Goal: Task Accomplishment & Management: Use online tool/utility

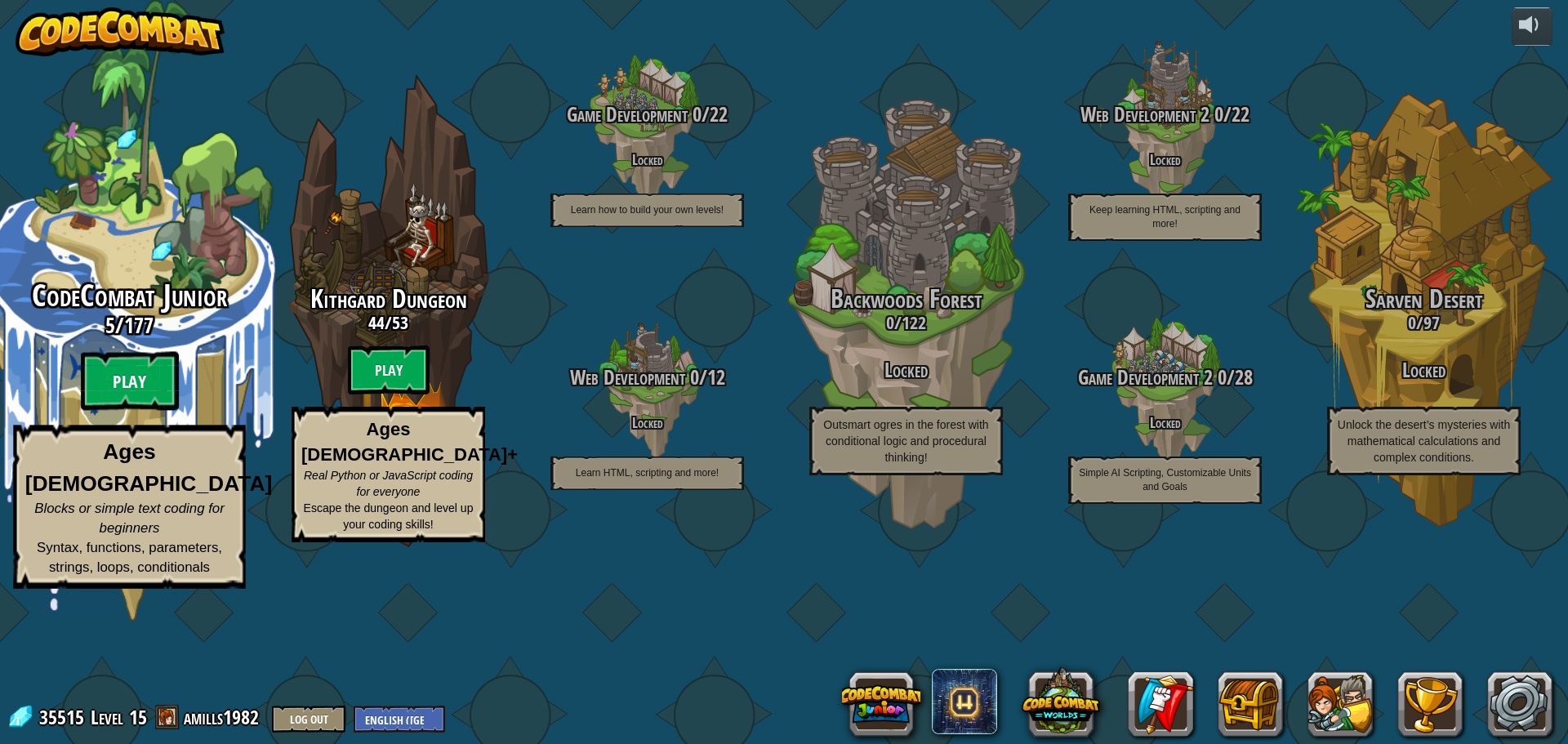
click at [139, 411] on btn "Play" at bounding box center [130, 382] width 98 height 59
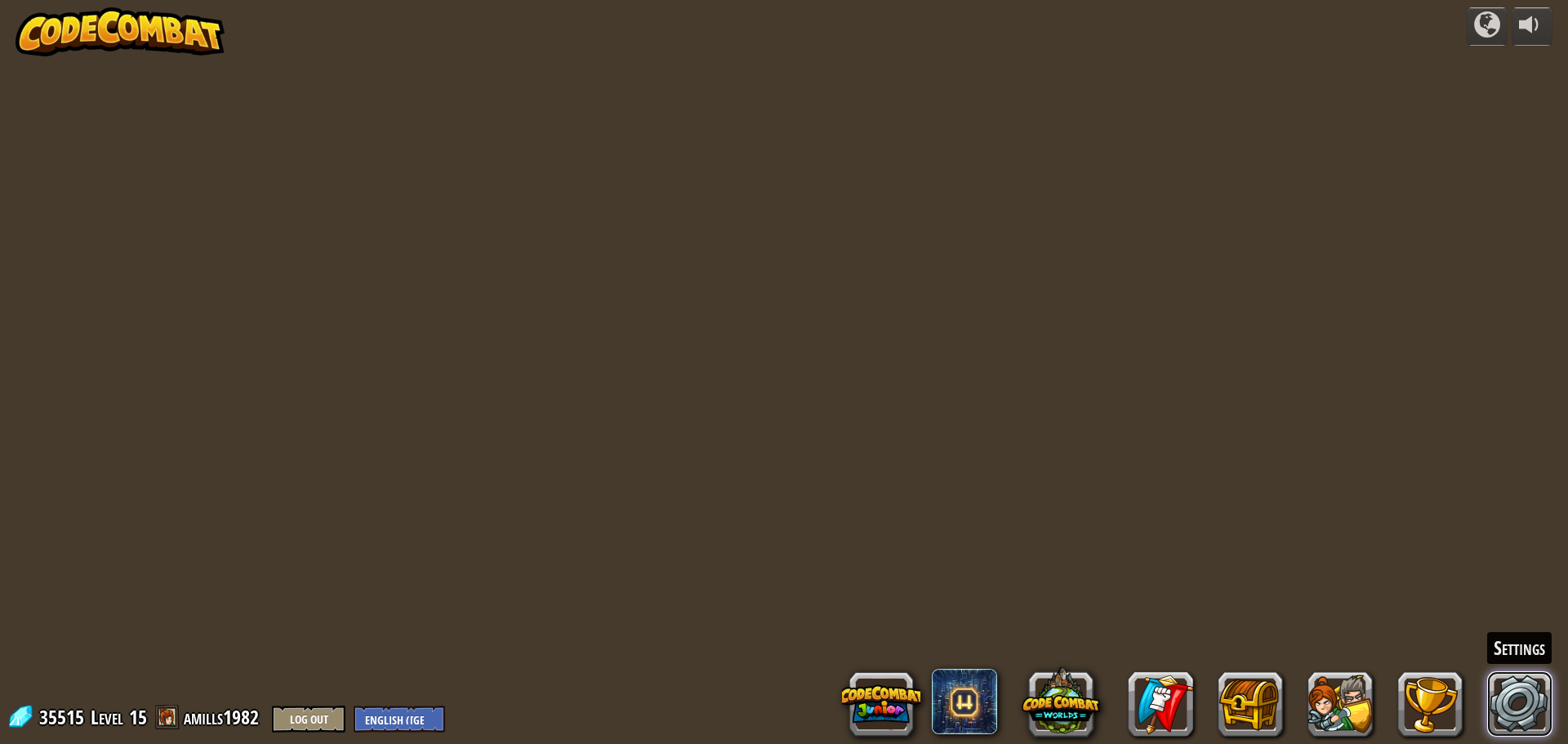
click at [1503, 689] on link at bounding box center [1519, 704] width 66 height 66
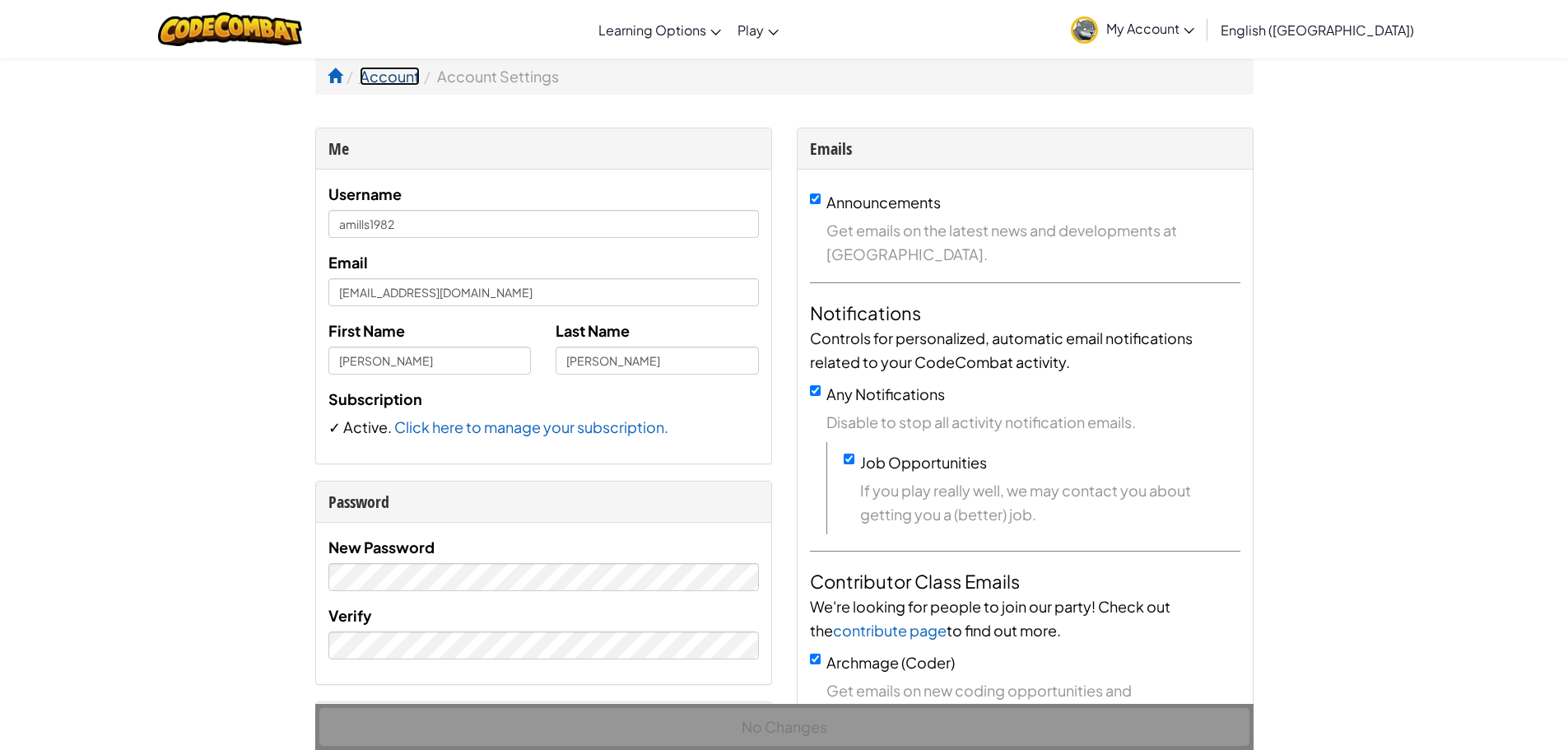
click at [380, 83] on link "Account" at bounding box center [390, 75] width 60 height 19
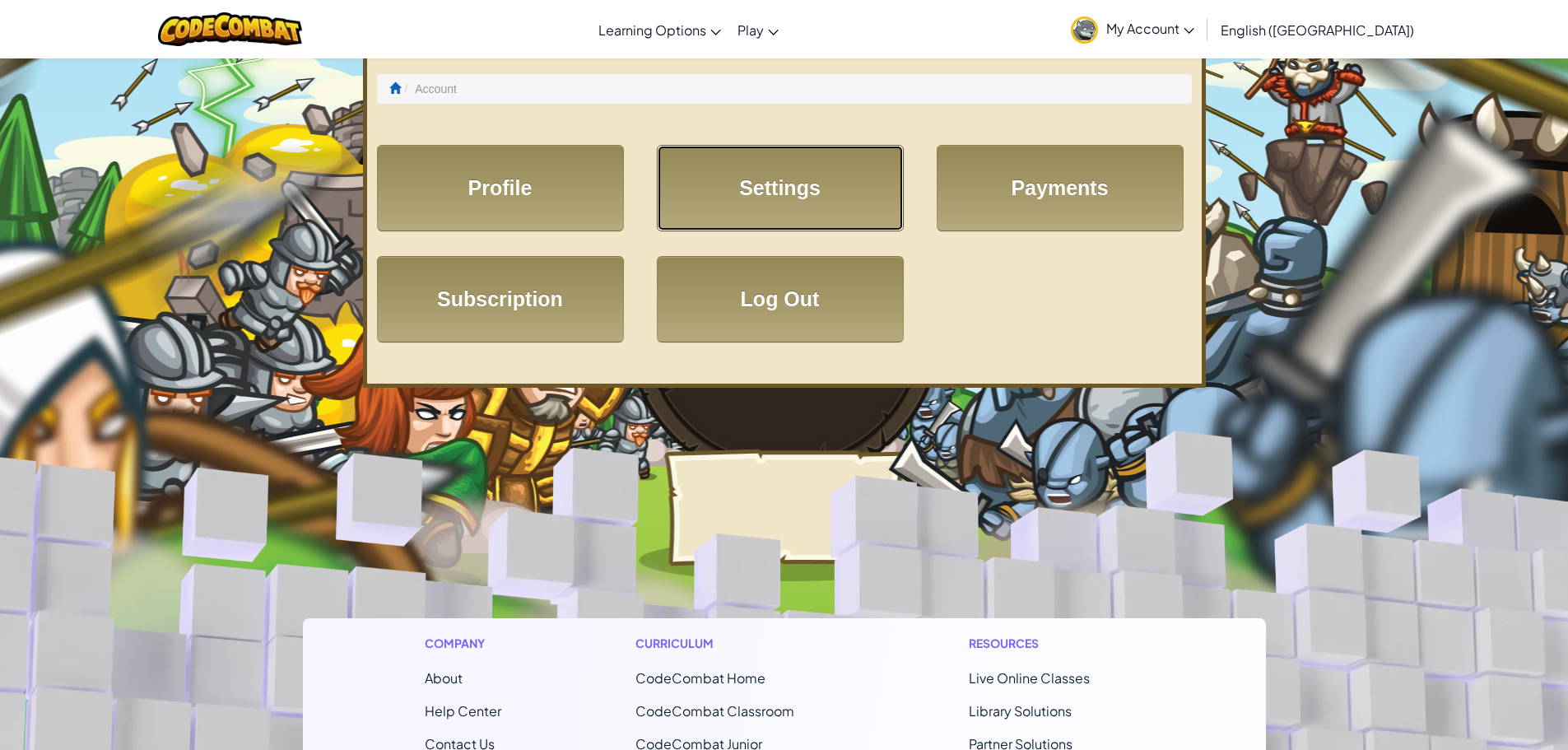
click at [823, 189] on link "Settings" at bounding box center [781, 187] width 247 height 86
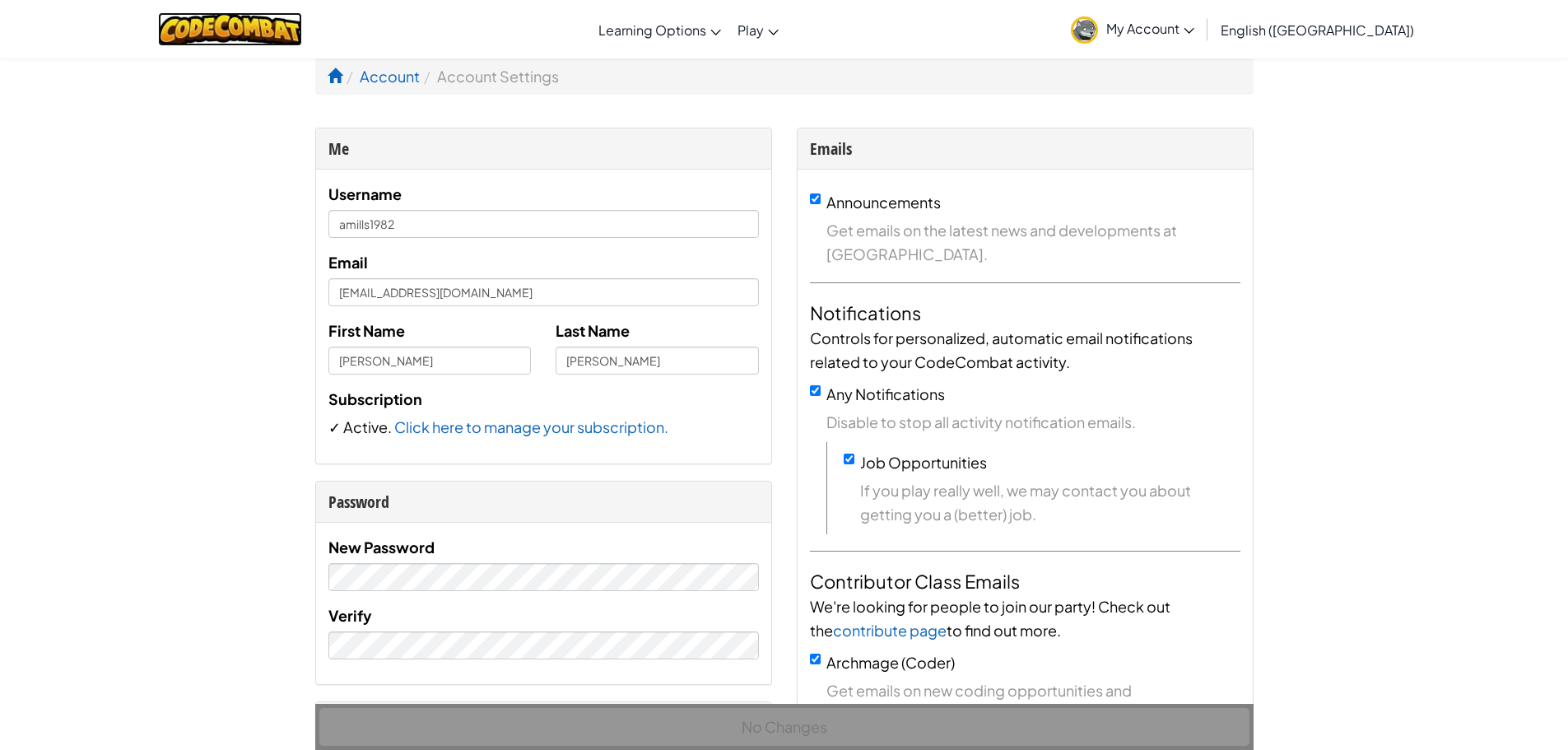
click at [267, 29] on img at bounding box center [231, 29] width 144 height 34
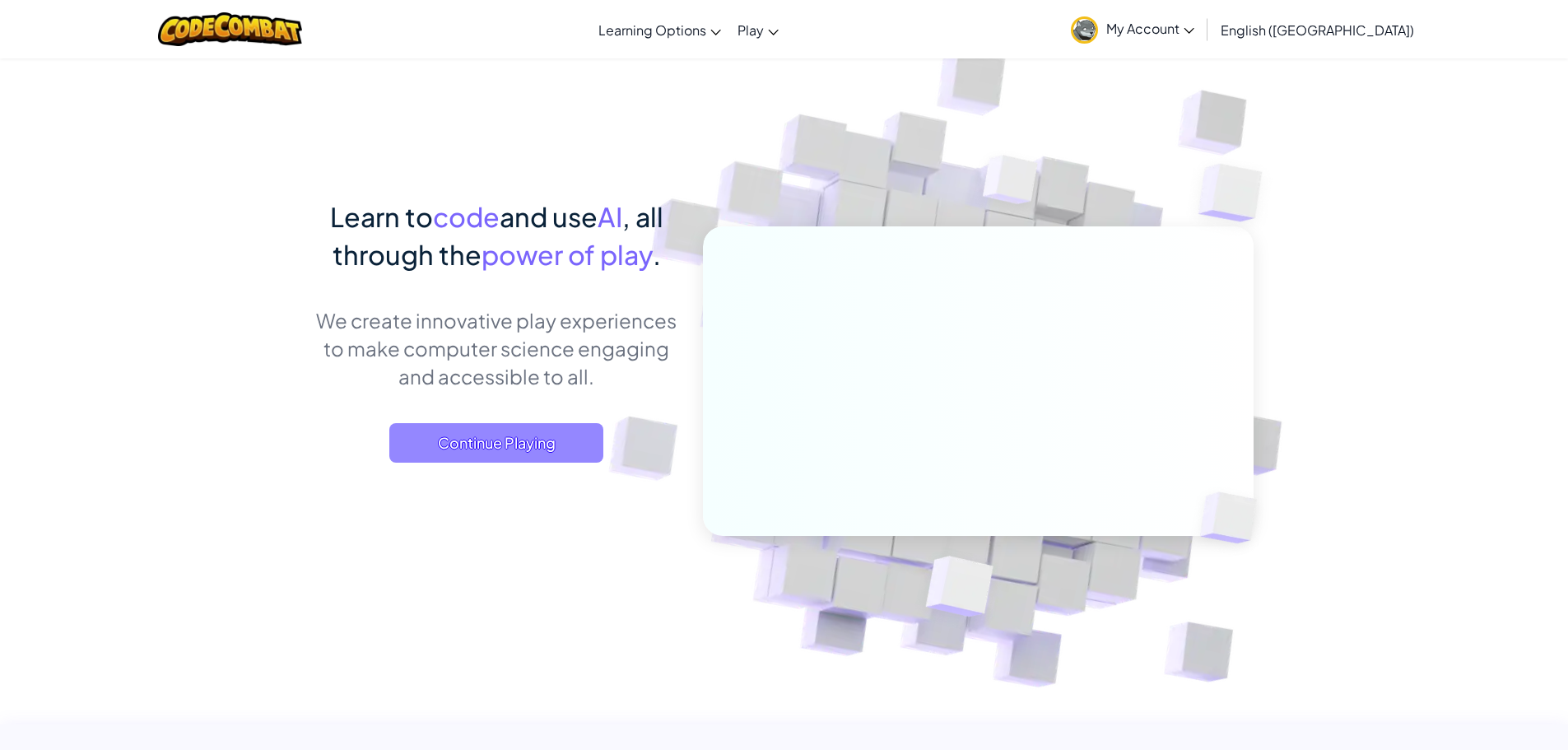
click at [509, 438] on span "Continue Playing" at bounding box center [497, 443] width 214 height 40
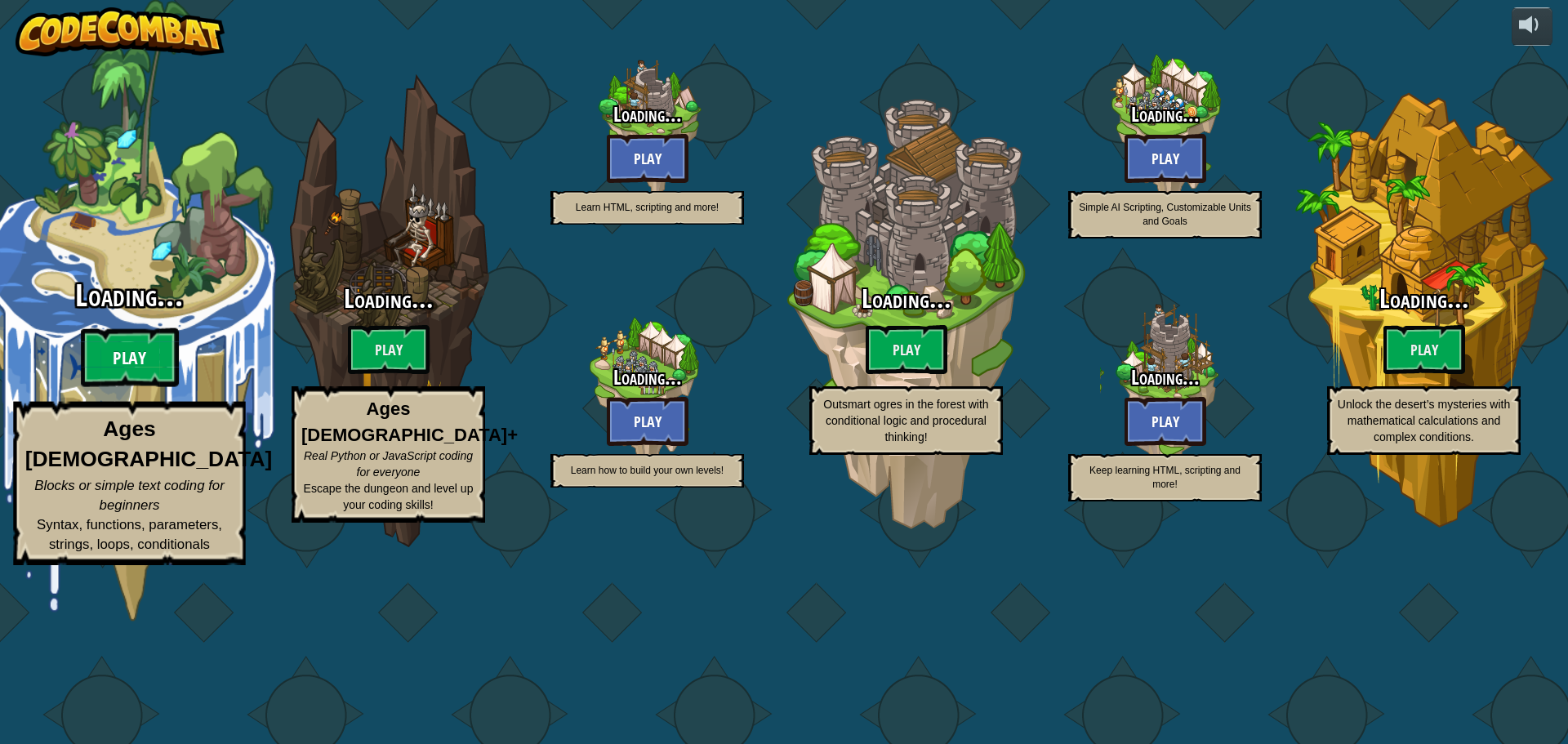
click at [122, 387] on btn "Play" at bounding box center [130, 357] width 98 height 59
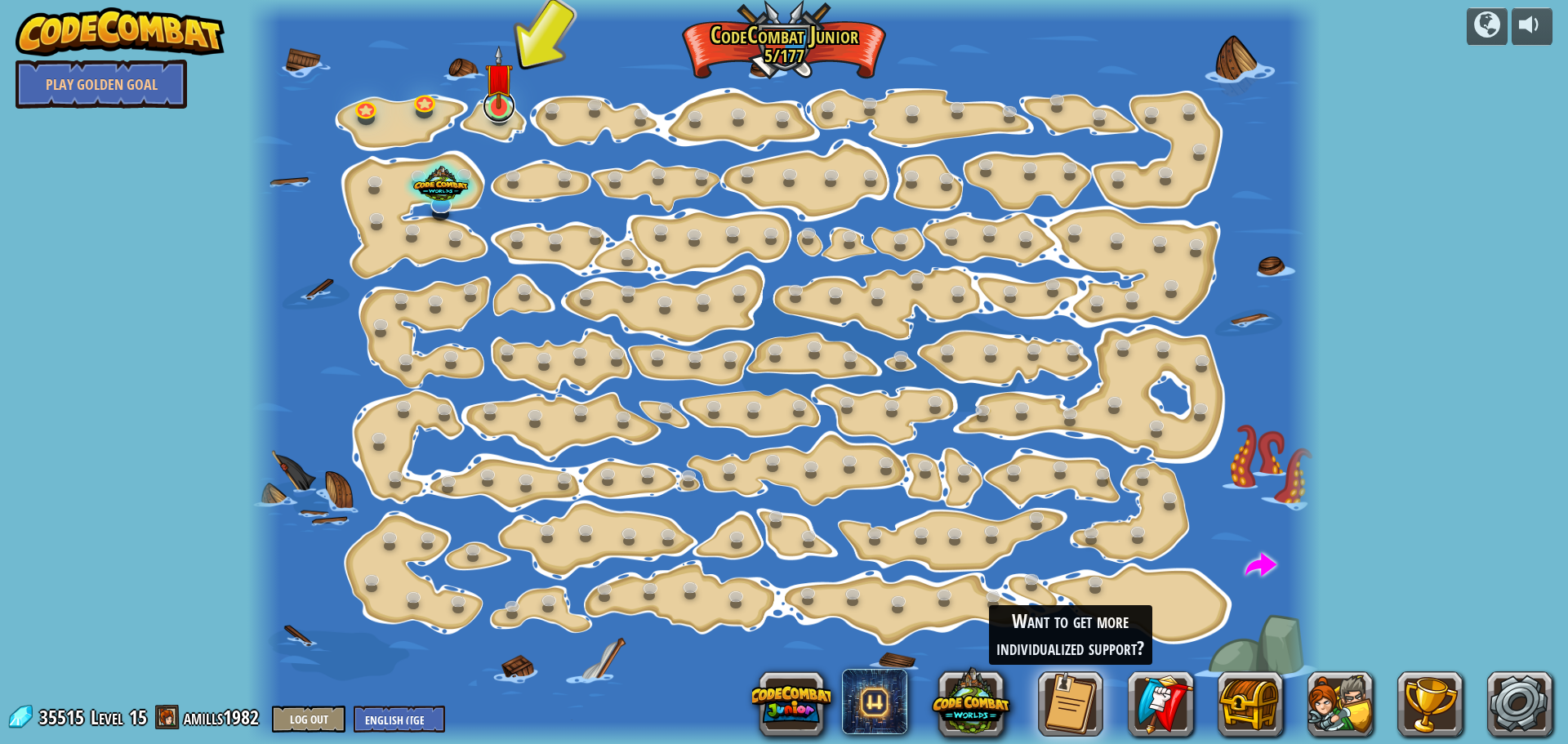
click at [498, 108] on div at bounding box center [499, 106] width 22 height 23
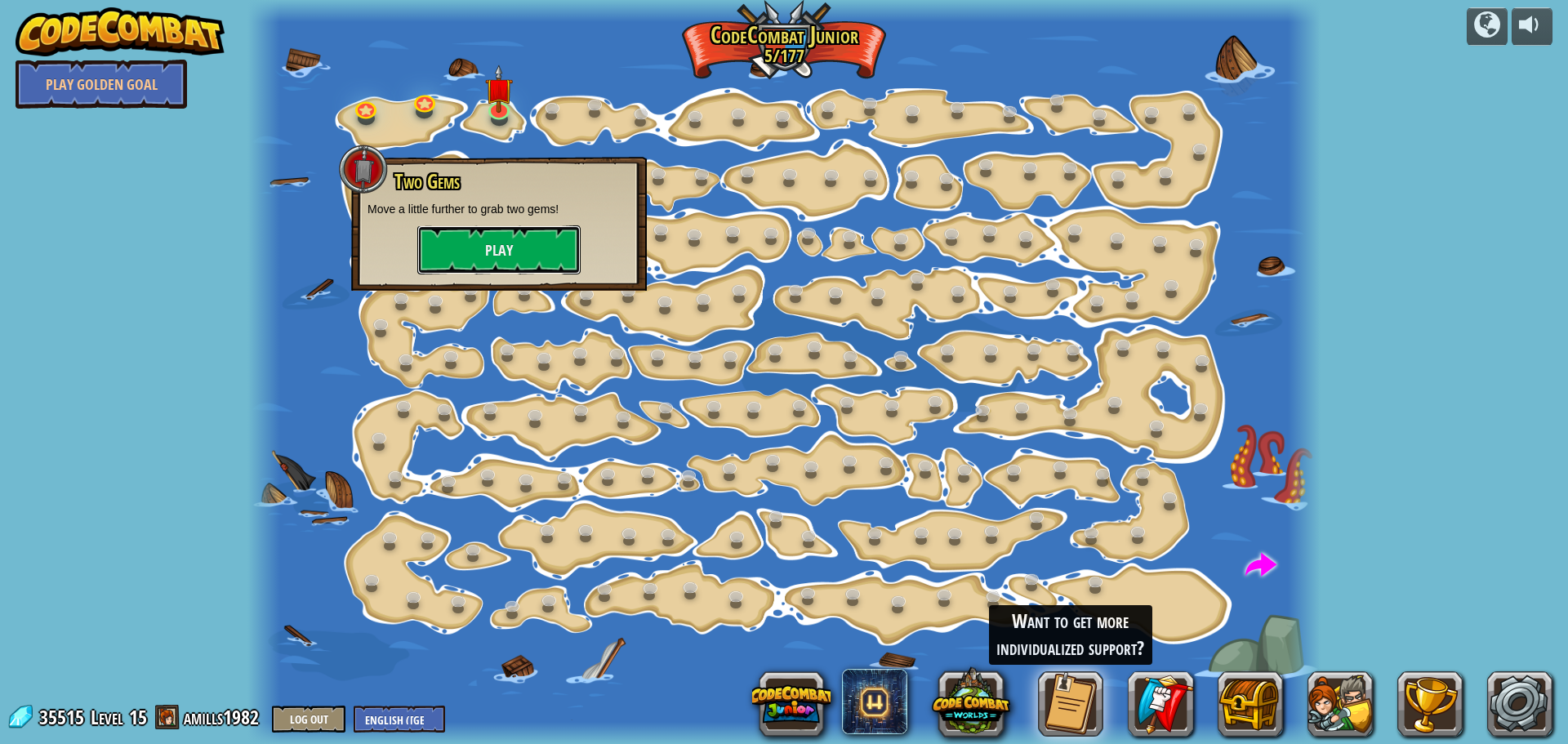
click at [507, 251] on button "Play" at bounding box center [498, 250] width 163 height 49
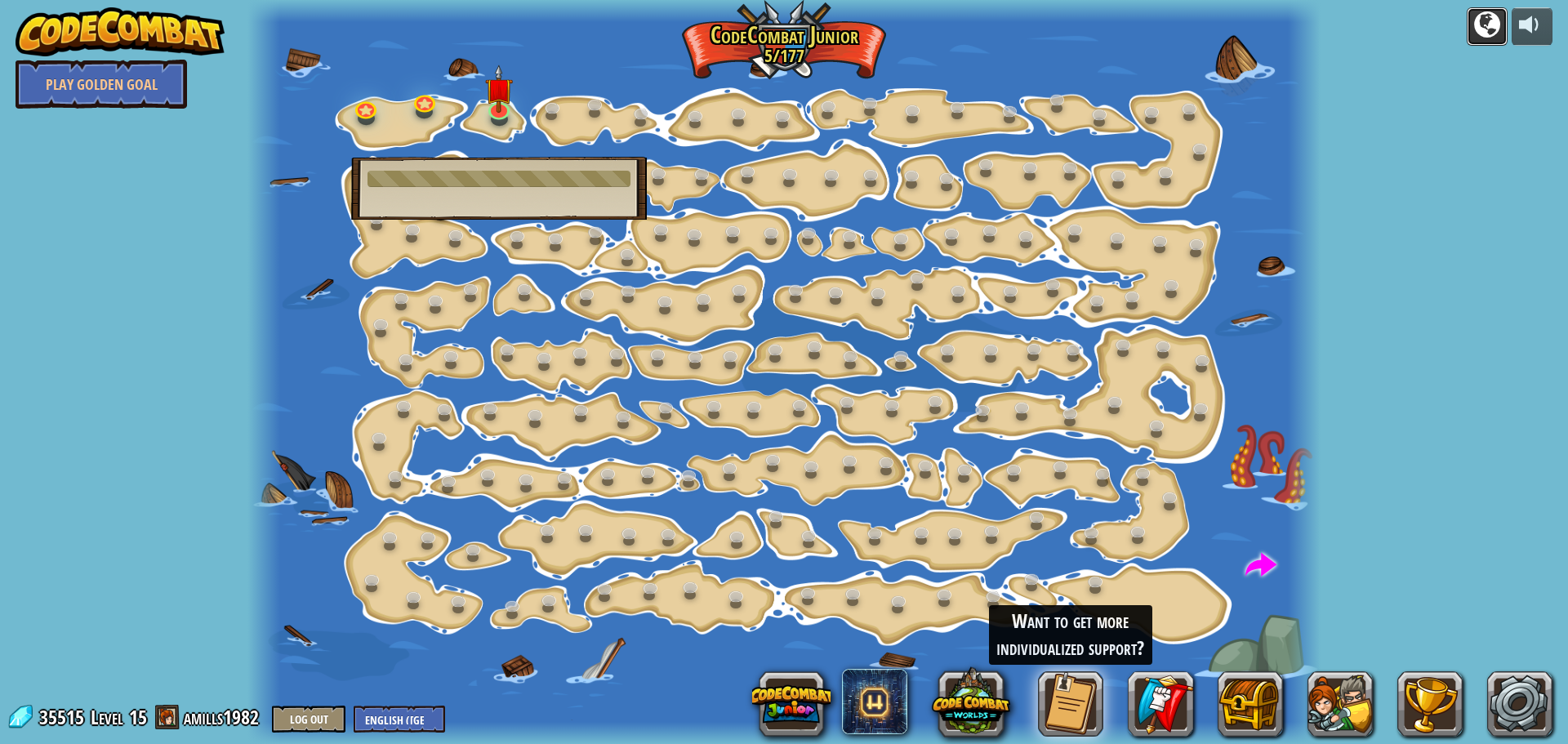
click at [1489, 27] on div at bounding box center [1487, 25] width 26 height 27
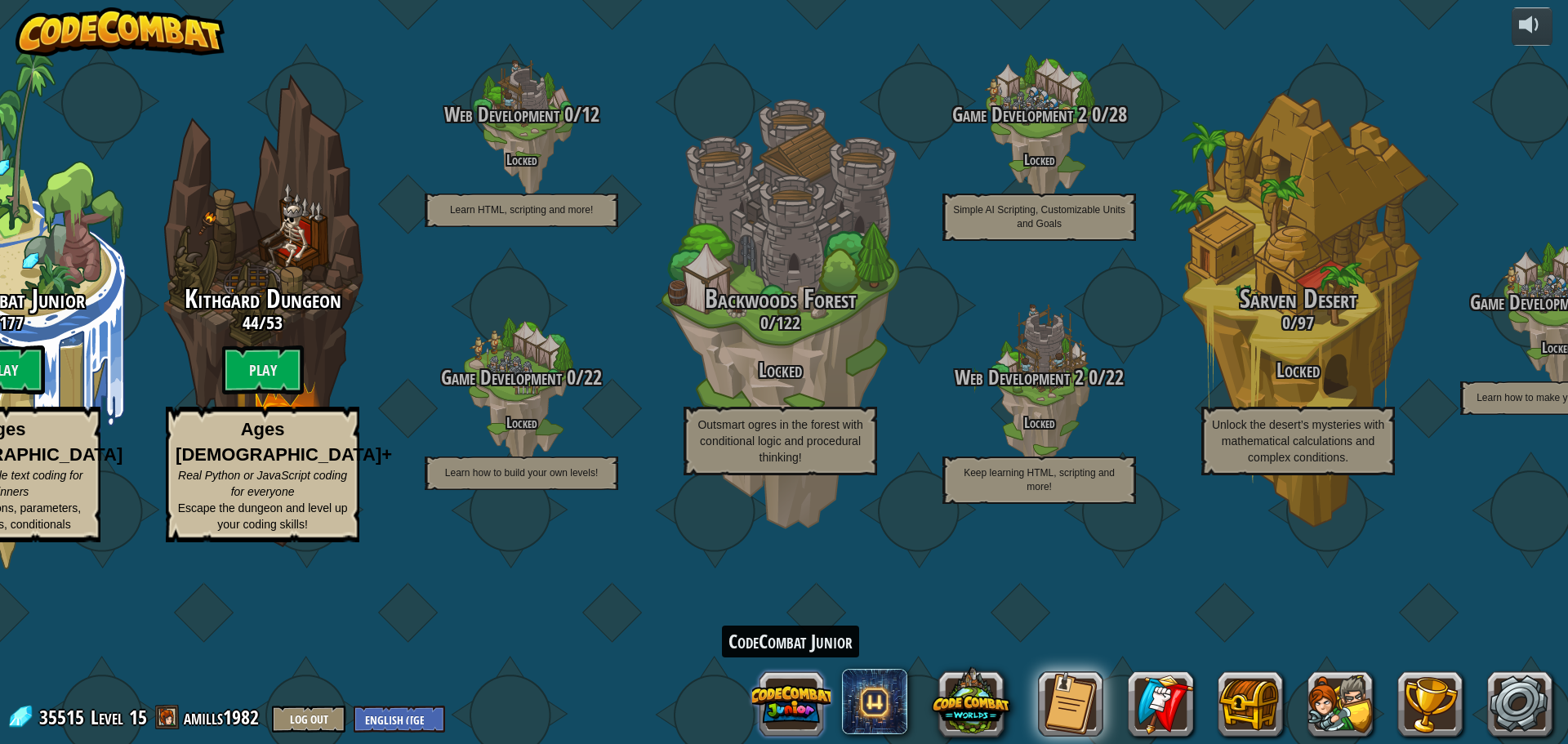
click at [800, 709] on button at bounding box center [791, 704] width 78 height 79
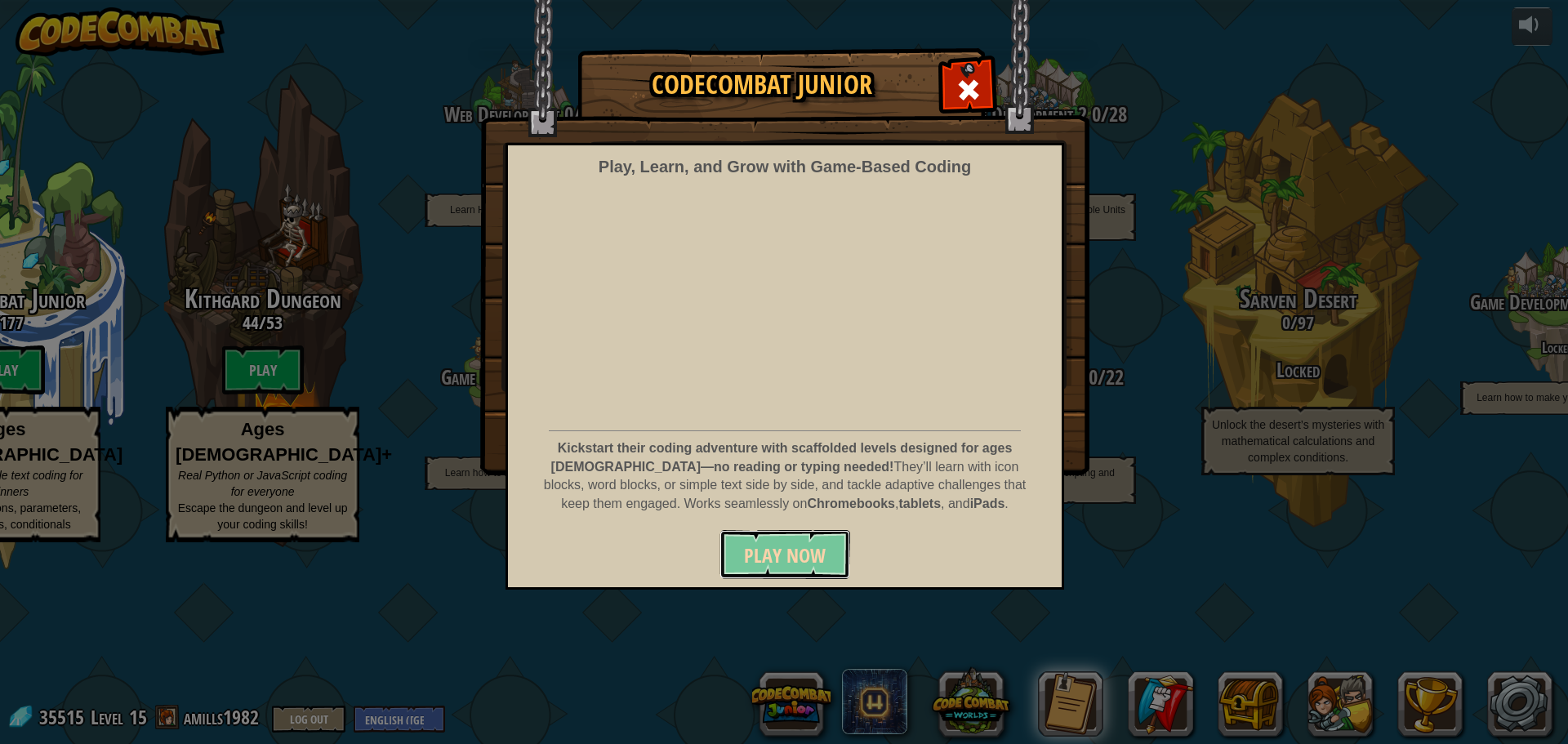
click at [768, 567] on span "Play Now" at bounding box center [784, 556] width 81 height 27
click at [766, 548] on span "Play Now" at bounding box center [784, 556] width 81 height 27
